Goal: Information Seeking & Learning: Understand process/instructions

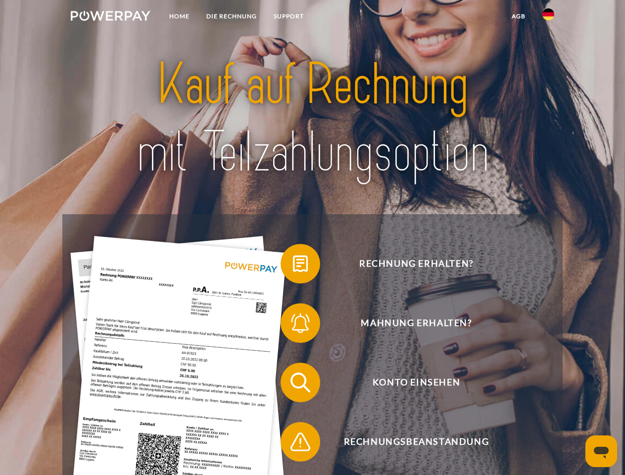
click at [110, 17] on img at bounding box center [111, 16] width 80 height 10
click at [548, 17] on img at bounding box center [548, 14] width 12 height 12
click at [518, 16] on link "agb" at bounding box center [518, 16] width 31 height 18
click at [293, 266] on span at bounding box center [285, 263] width 49 height 49
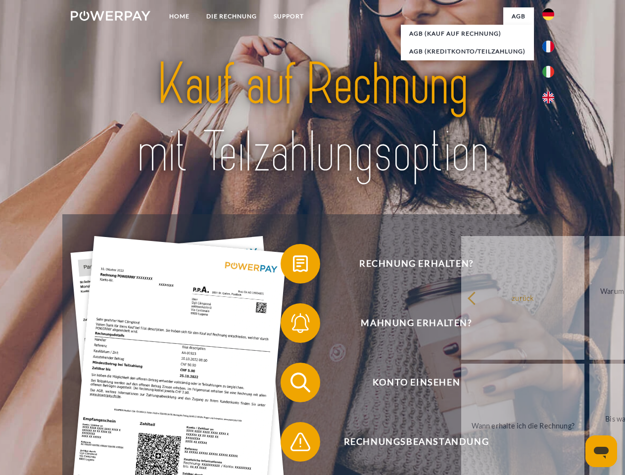
click at [293, 325] on div "Rechnung erhalten? Mahnung erhalten? Konto einsehen" at bounding box center [312, 412] width 500 height 396
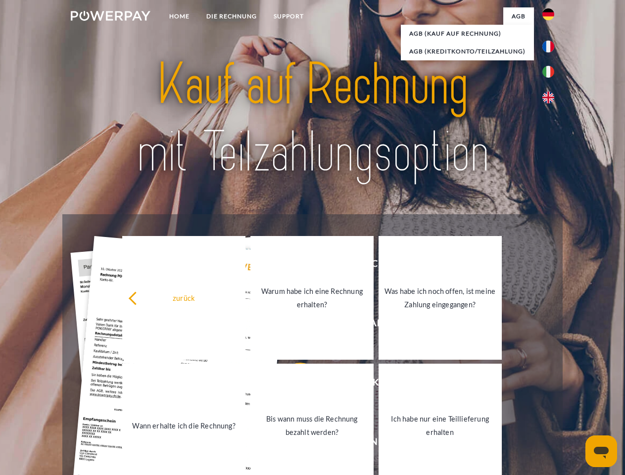
click at [293, 384] on link "Bis wann muss die Rechnung bezahlt werden?" at bounding box center [311, 426] width 123 height 124
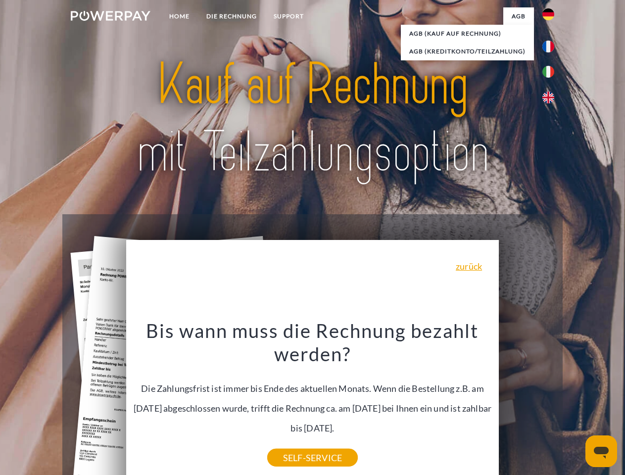
click at [293, 444] on div "Rechnung erhalten? Mahnung erhalten? Konto einsehen" at bounding box center [312, 412] width 500 height 396
click at [601, 451] on icon "Messaging-Fenster öffnen" at bounding box center [601, 453] width 15 height 12
